Goal: Book appointment/travel/reservation

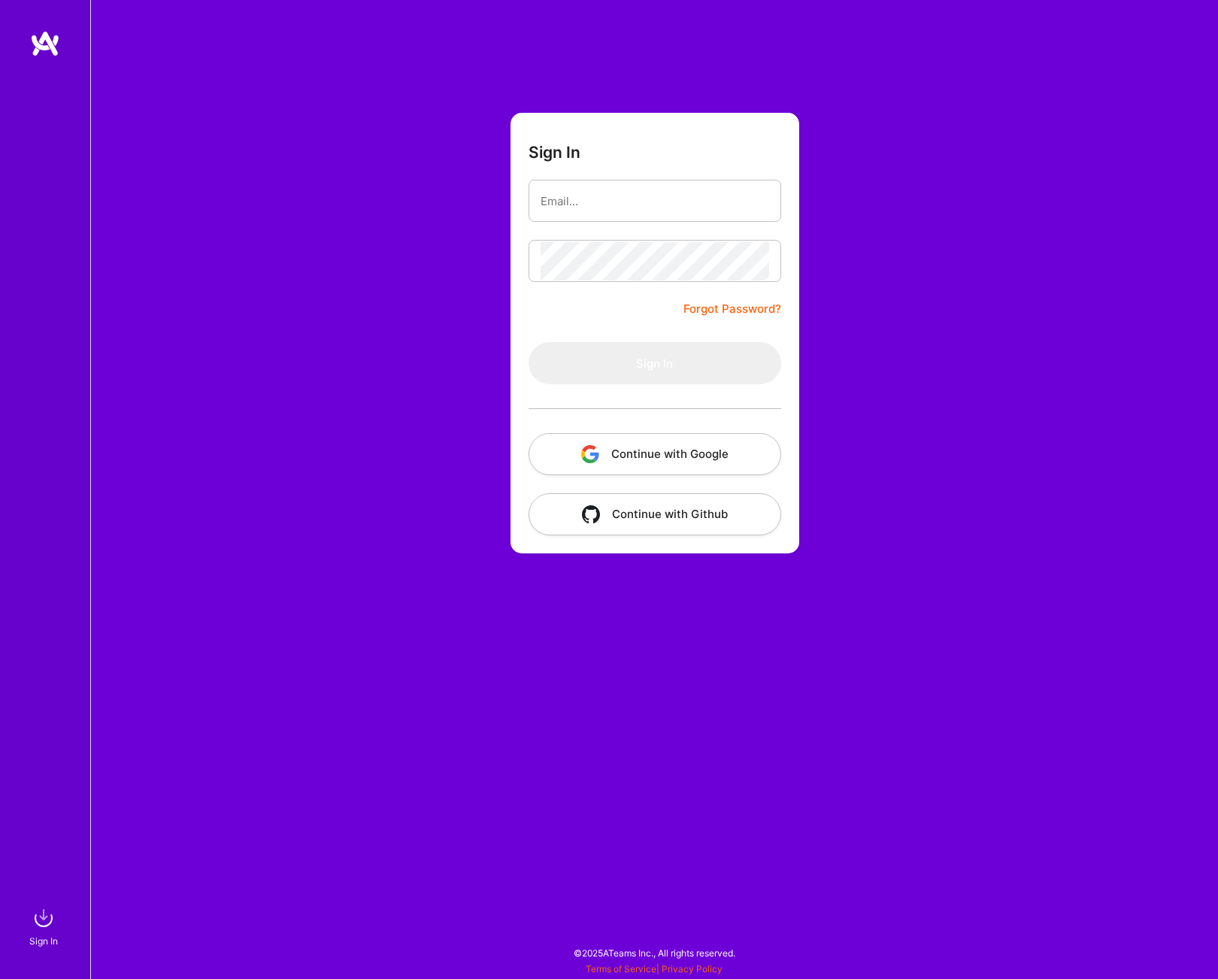
click at [637, 455] on button "Continue with Google" at bounding box center [655, 454] width 253 height 42
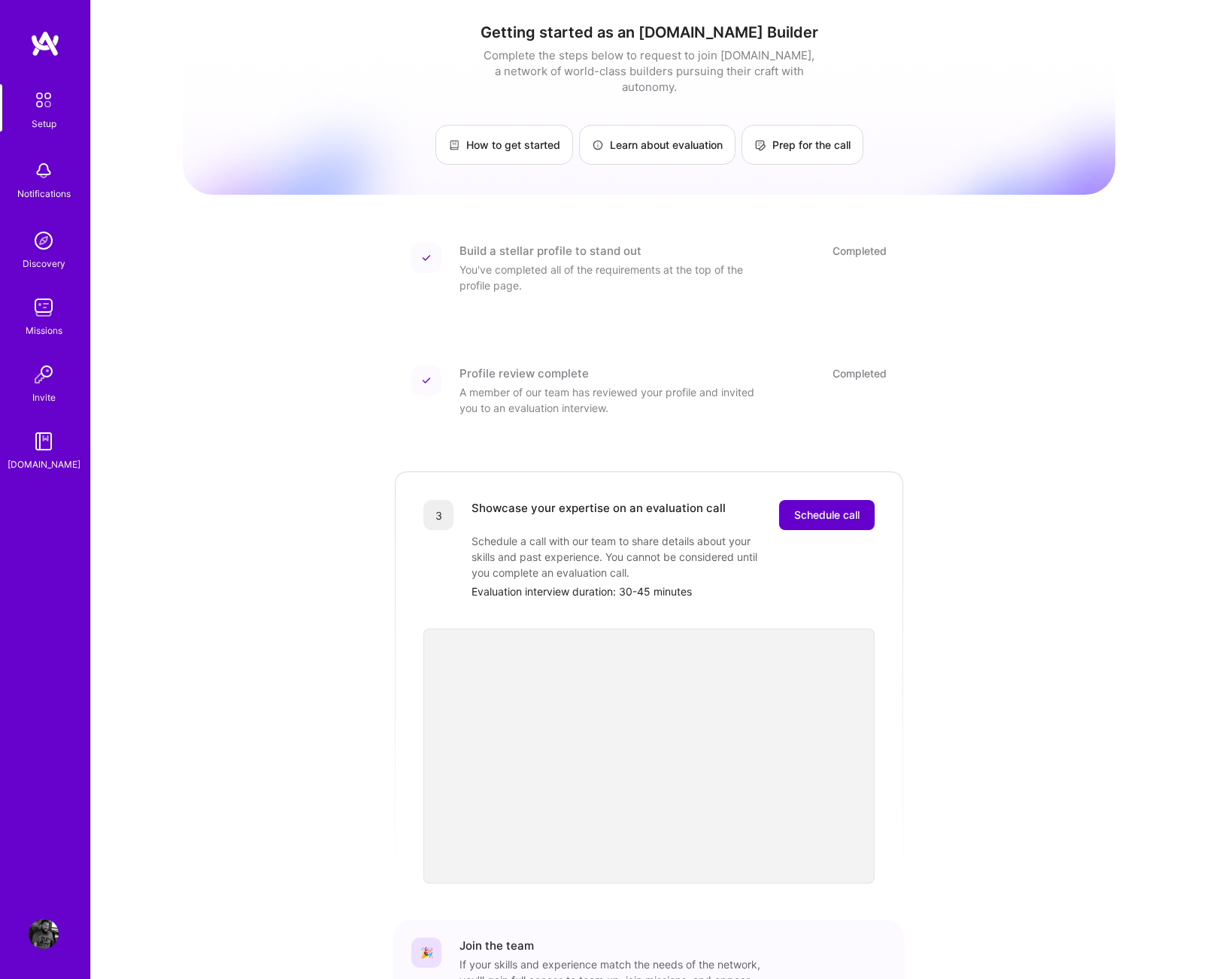
click at [823, 508] on span "Schedule call" at bounding box center [826, 515] width 65 height 15
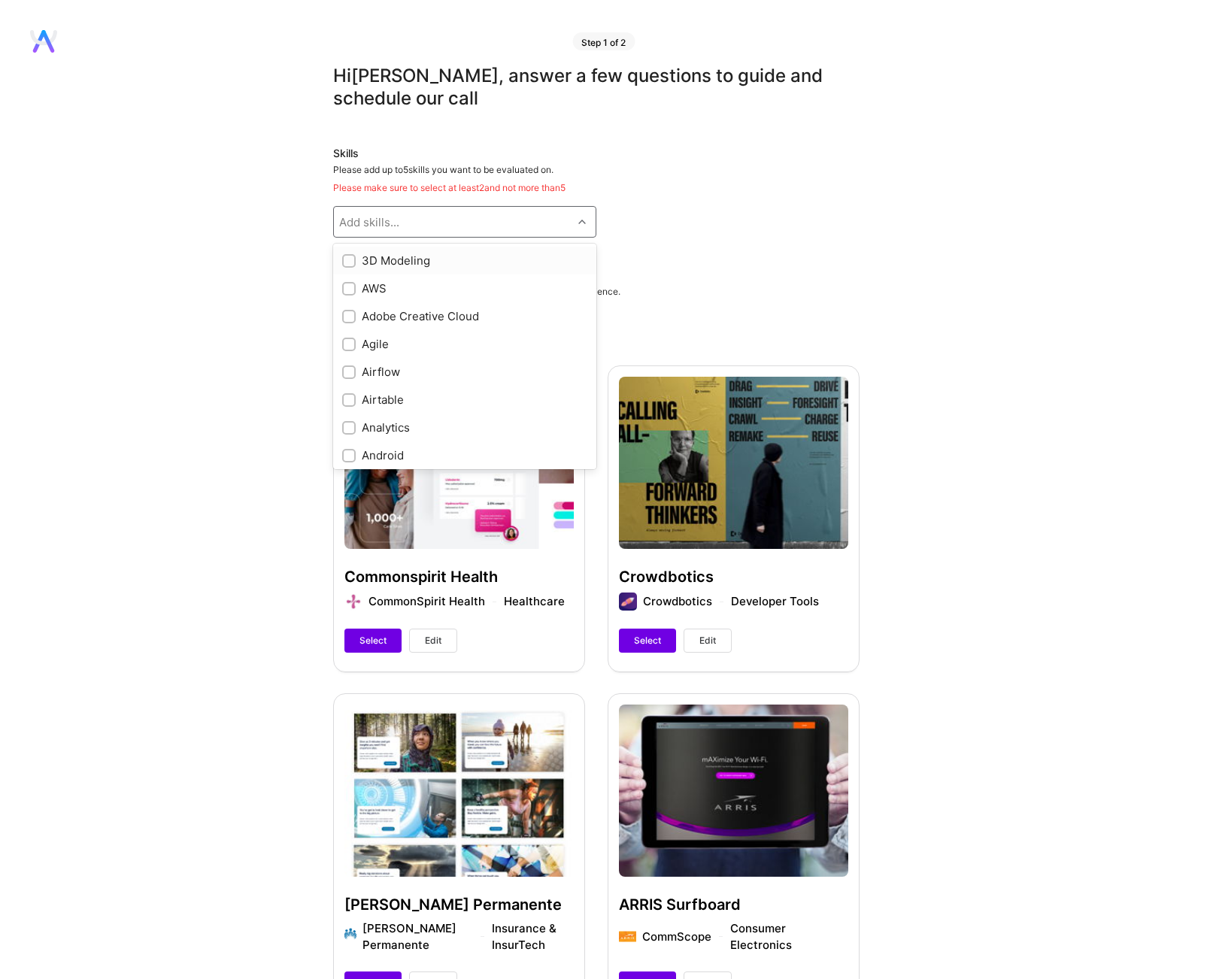
click at [584, 223] on icon at bounding box center [582, 222] width 8 height 8
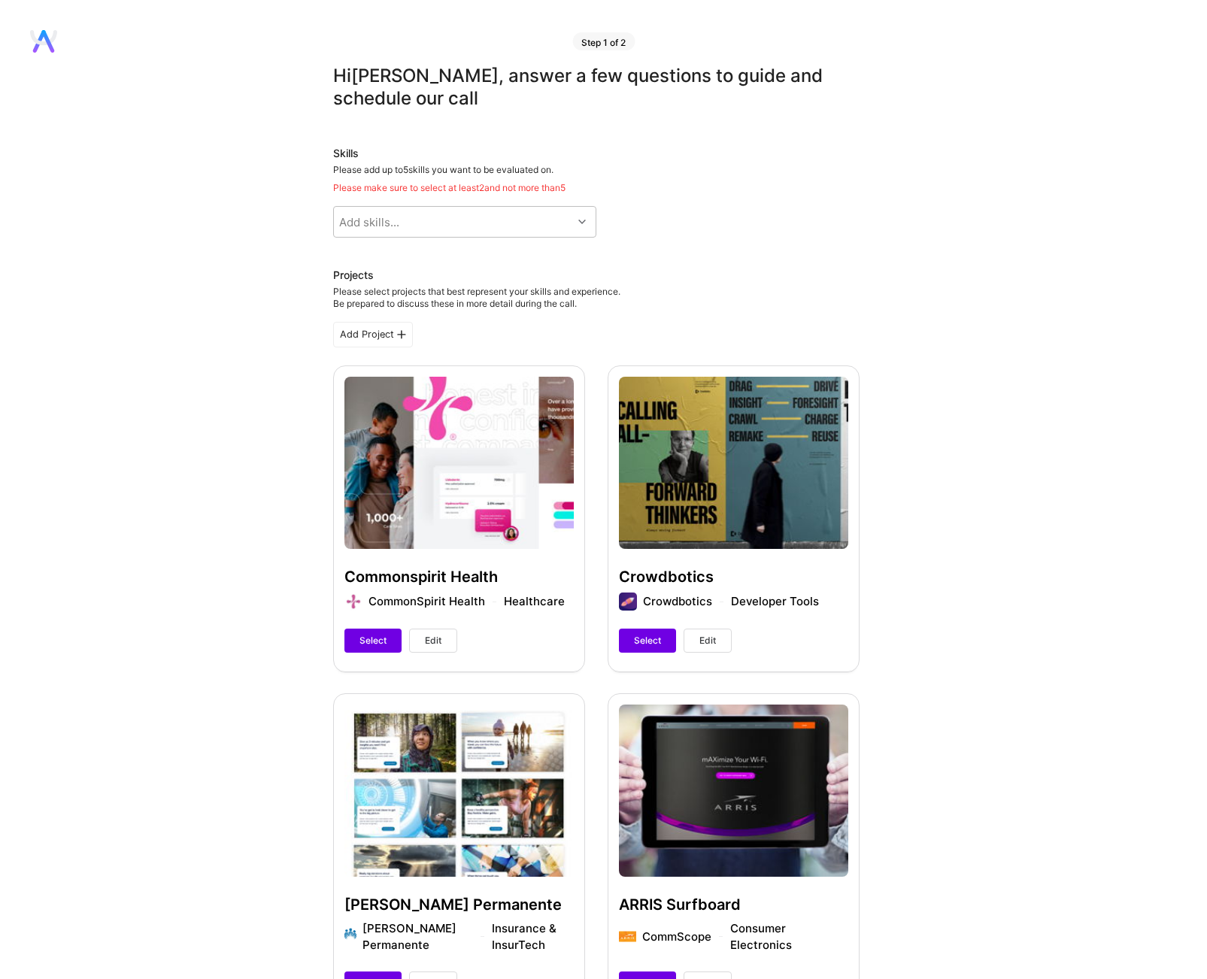
click at [749, 220] on div "Skills Please add up to 5 skills you want to be evaluated on. Please make sure …" at bounding box center [596, 192] width 526 height 92
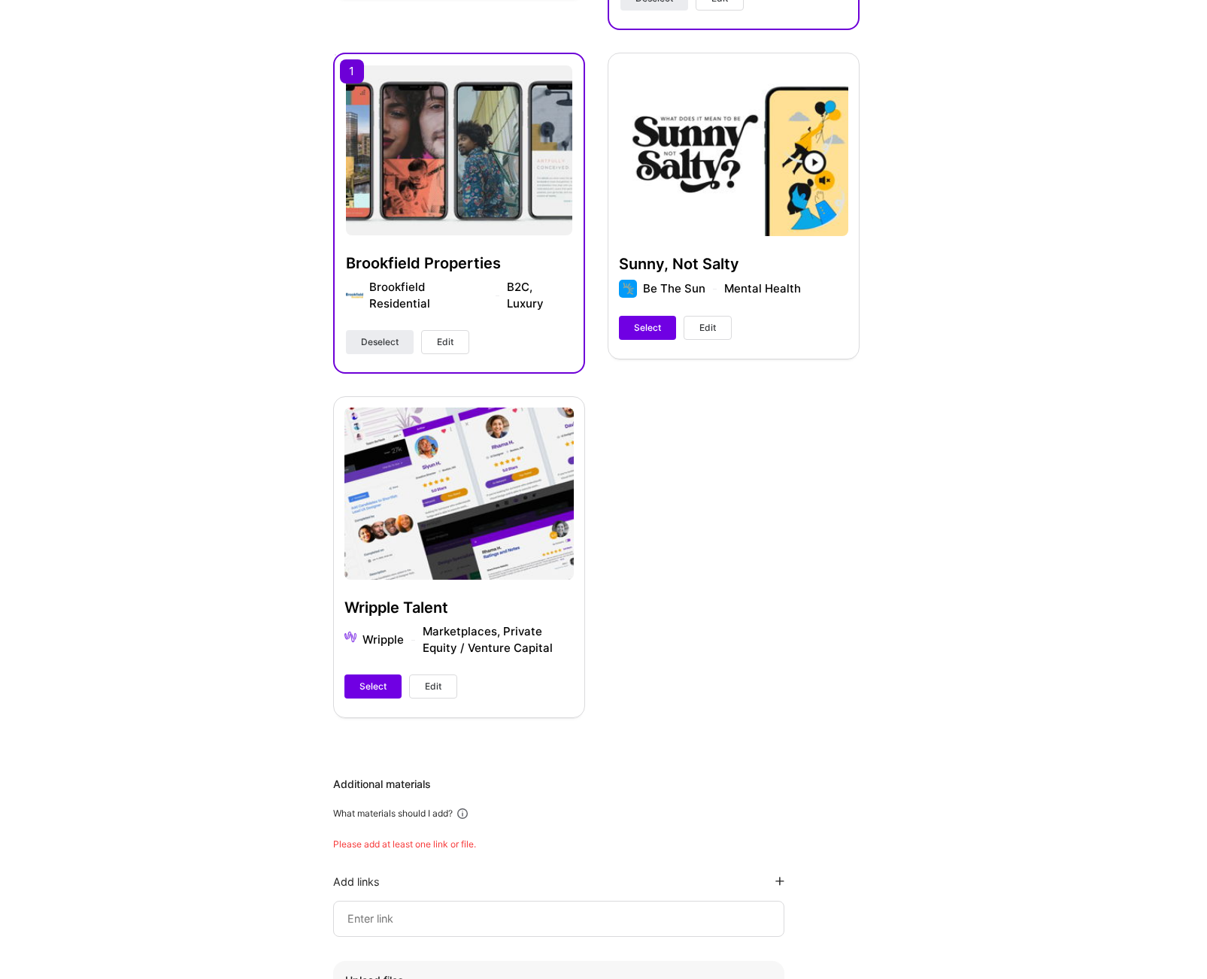
scroll to position [1658, 0]
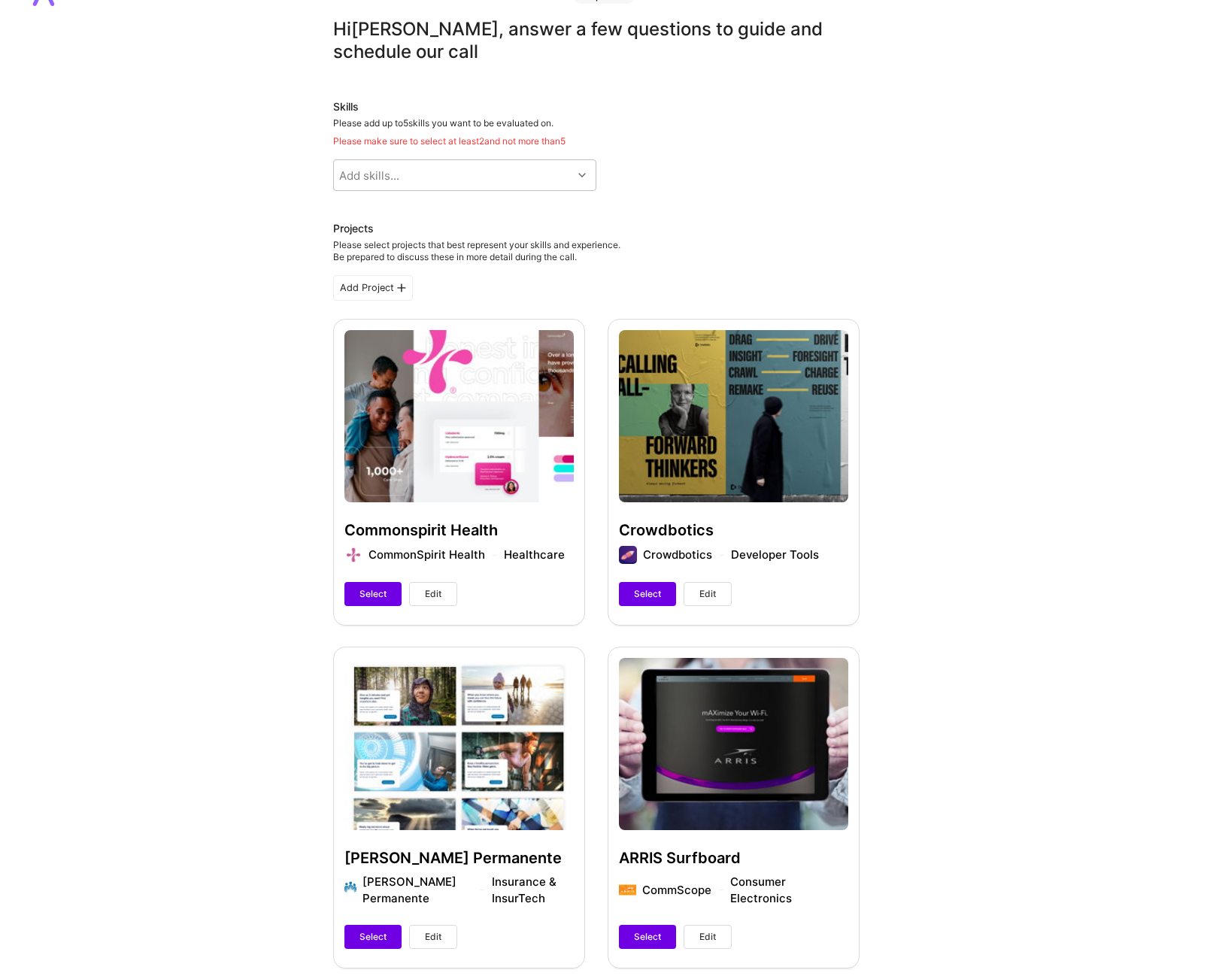
scroll to position [0, 0]
